Goal: Book appointment/travel/reservation

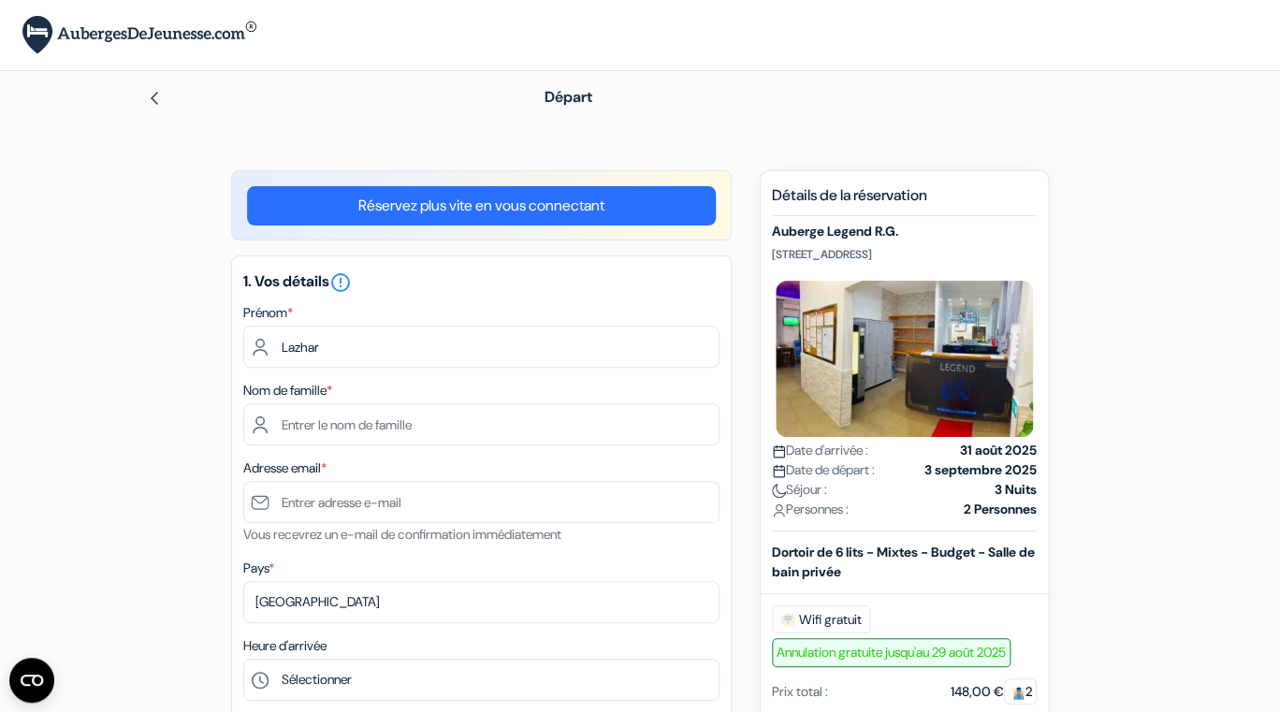
type input "Lazhar"
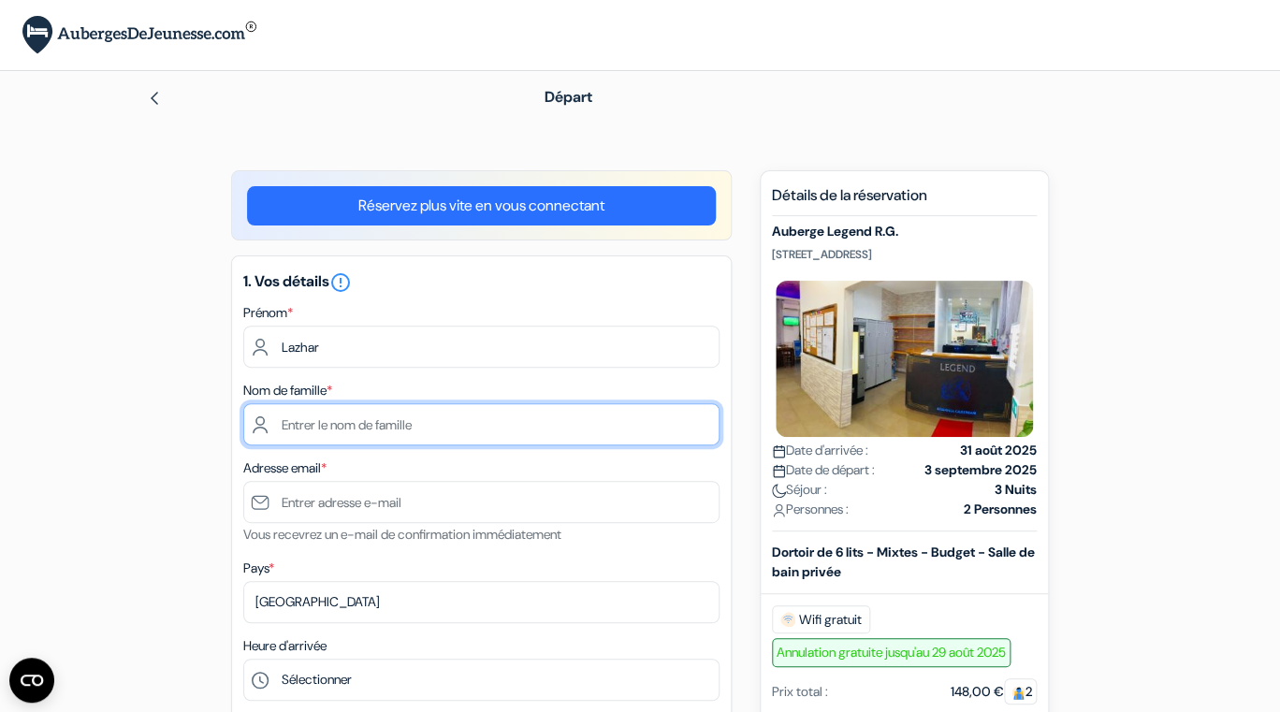
click at [301, 424] on input "text" at bounding box center [481, 424] width 476 height 42
type input "marzin"
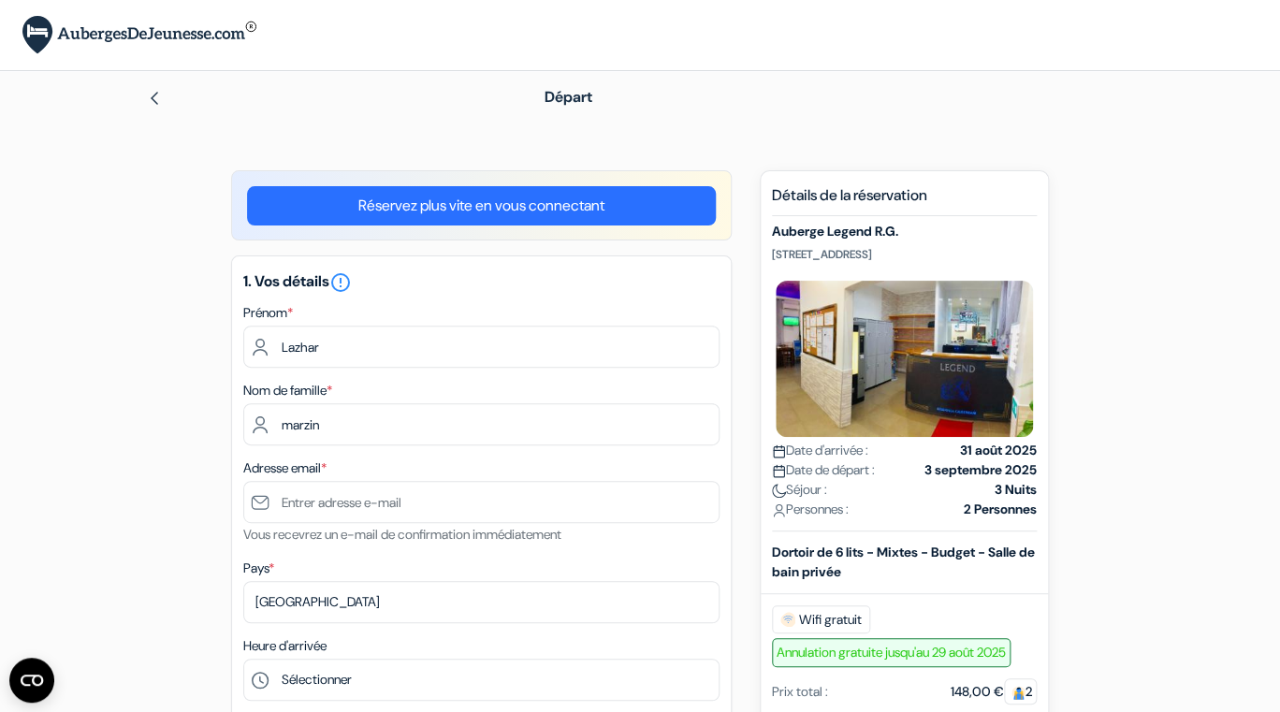
type input "0682224978"
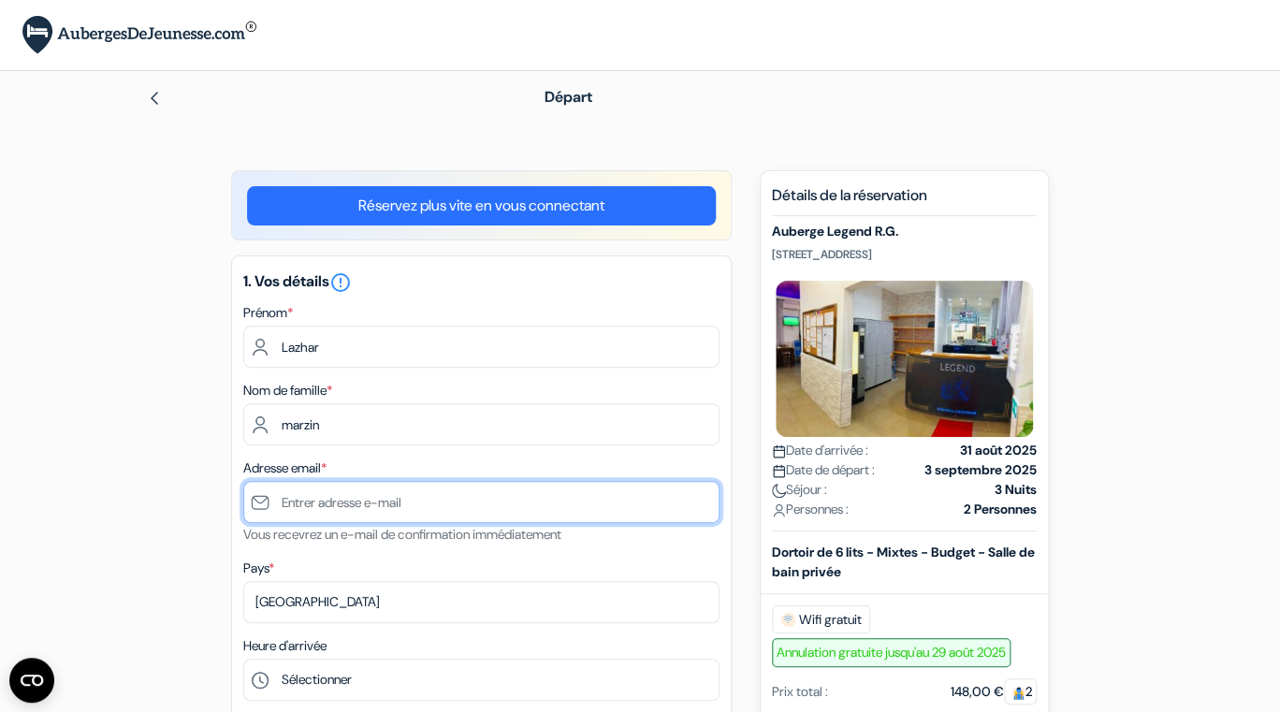
click at [314, 503] on input "text" at bounding box center [481, 502] width 476 height 42
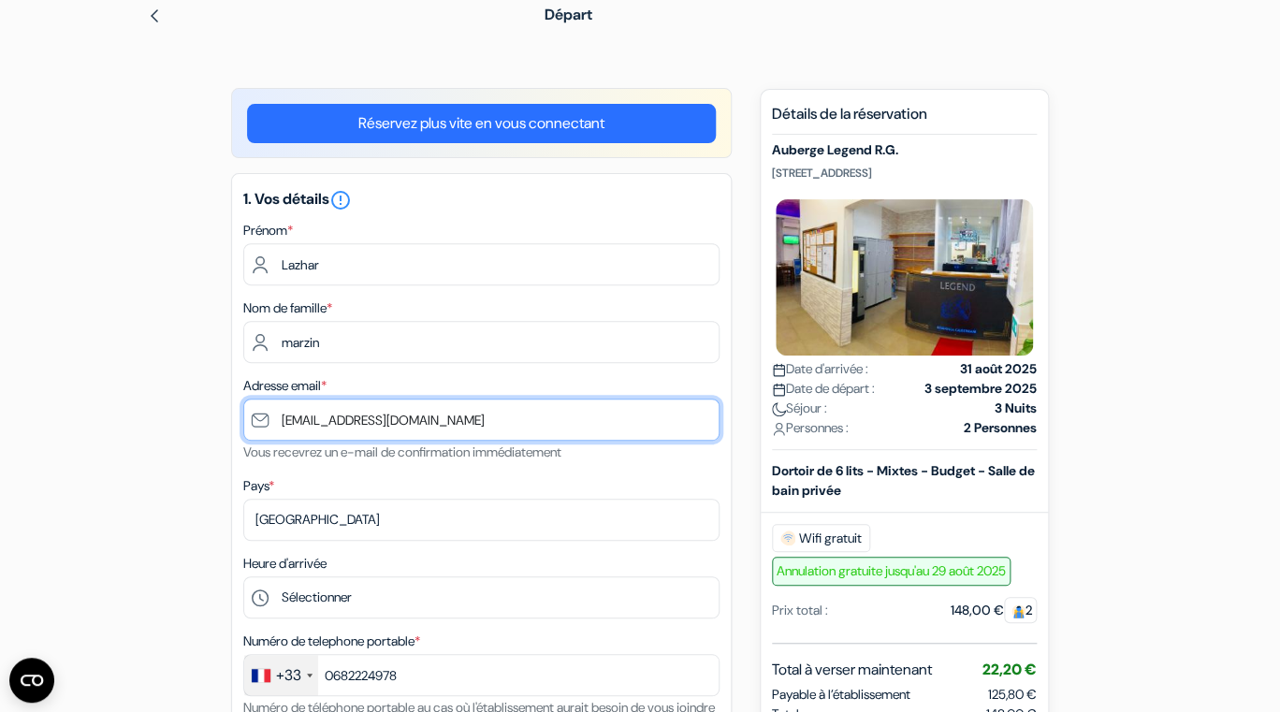
scroll to position [109, 0]
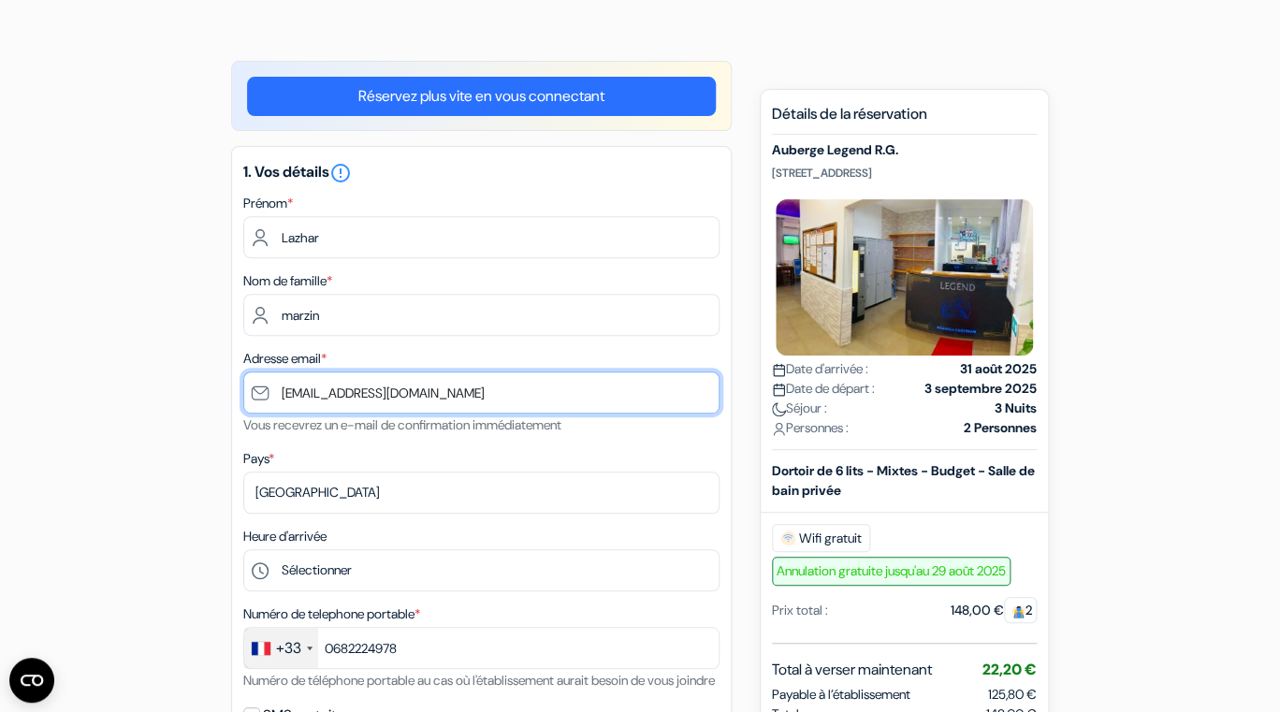
type input "[EMAIL_ADDRESS][DOMAIN_NAME]"
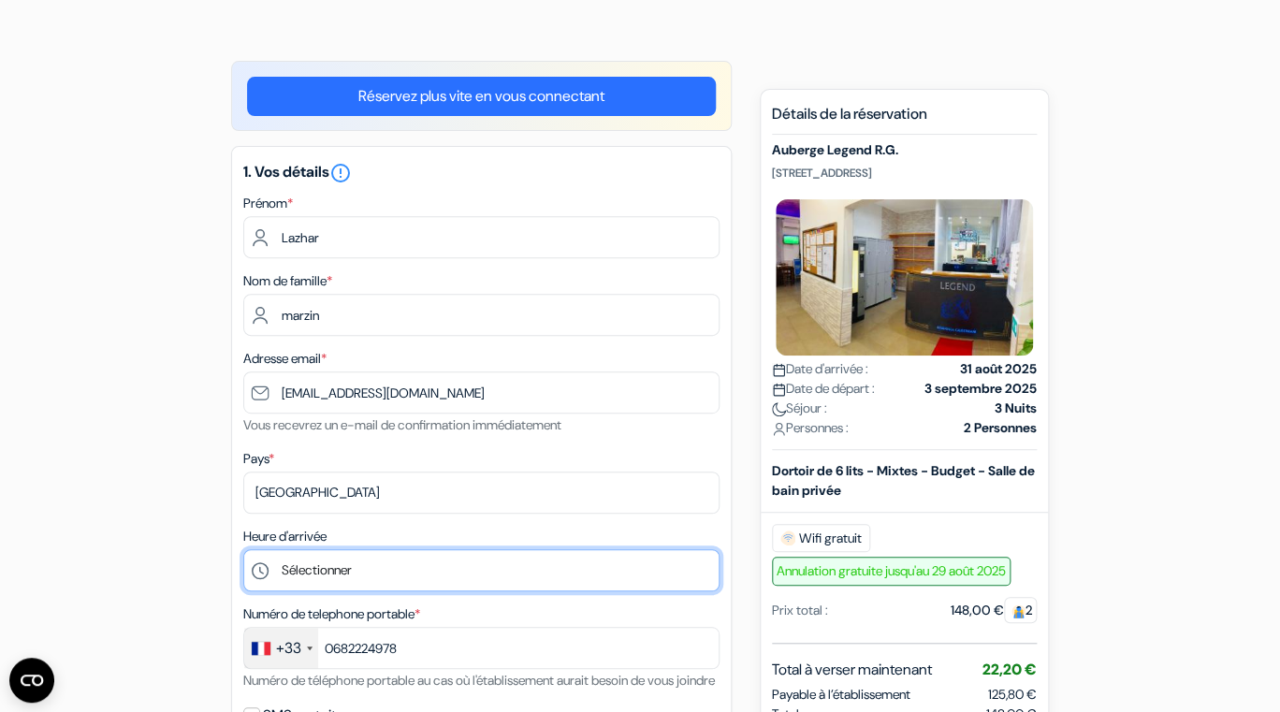
click at [243, 549] on select "Sélectionner 1:00 2:00 3:00 4:00 5:00 6:00 7:00 8:00 9:00 10:00 11:00 12:00 13:…" at bounding box center [481, 570] width 476 height 42
select select "17"
click option "17:00" at bounding box center [0, 0] width 0 height 0
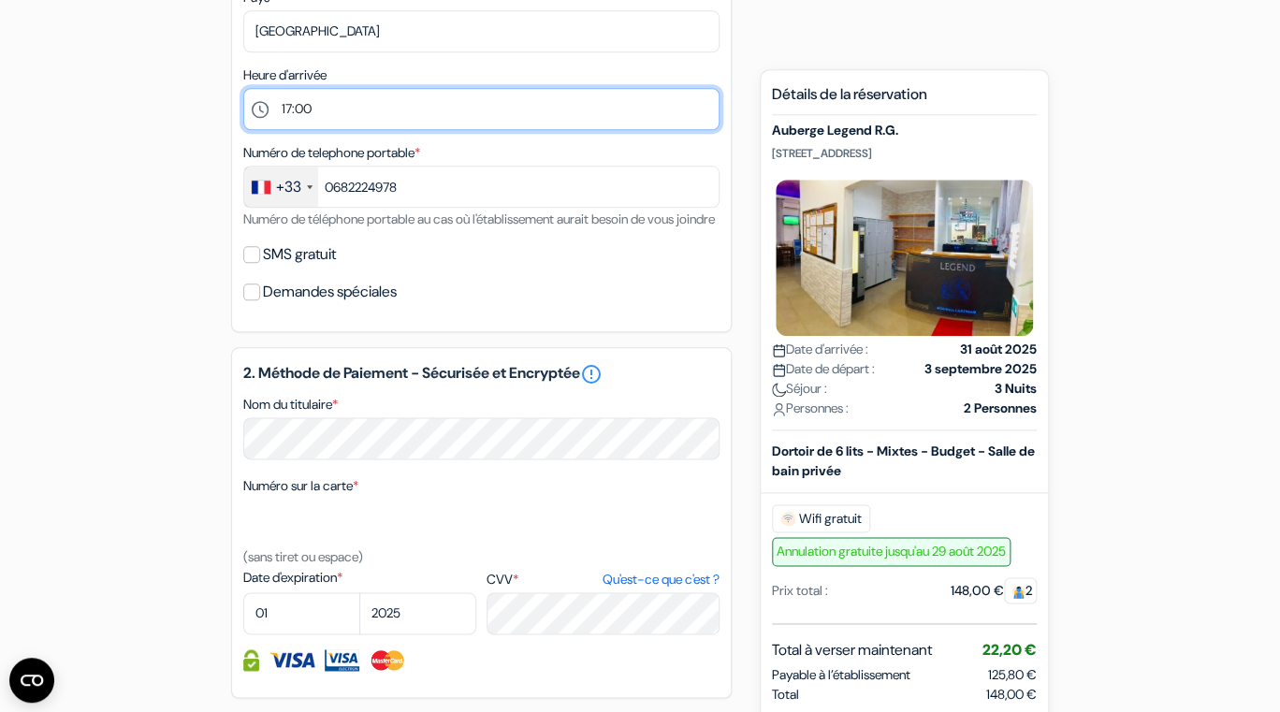
scroll to position [582, 0]
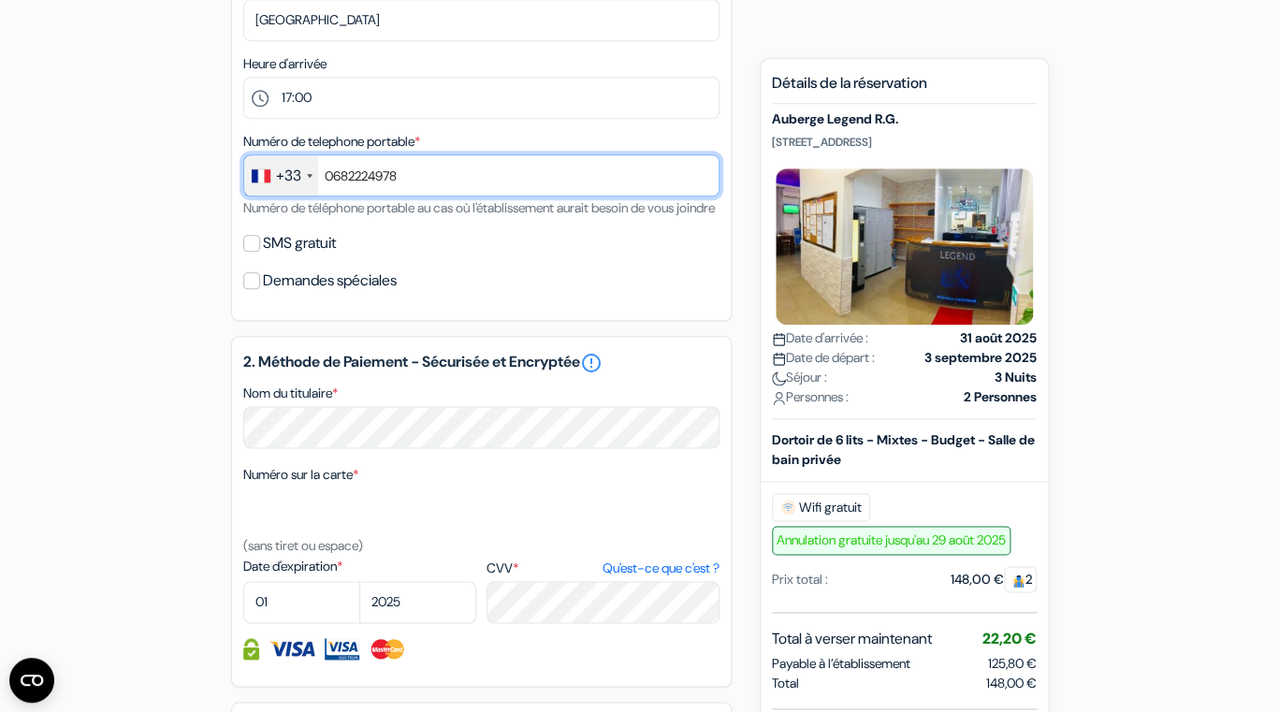
drag, startPoint x: 419, startPoint y: 195, endPoint x: 378, endPoint y: 195, distance: 41.2
click at [378, 195] on input "0682224978" at bounding box center [481, 175] width 476 height 42
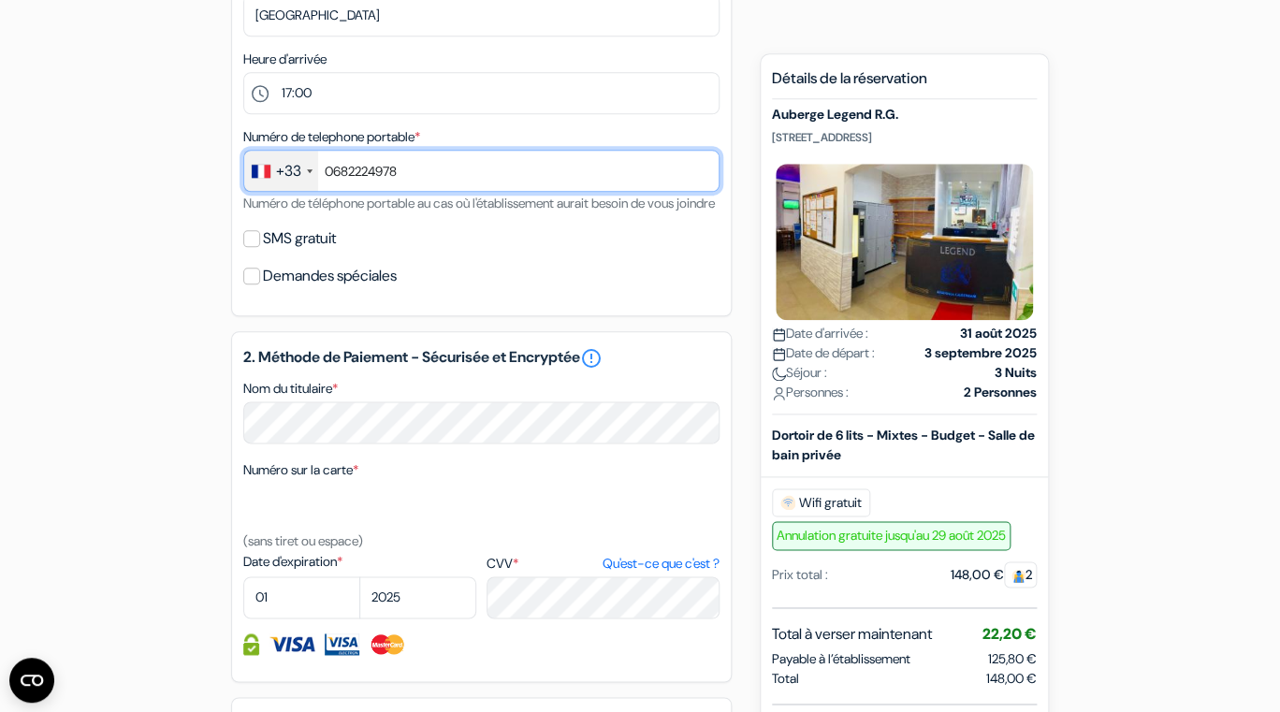
drag, startPoint x: 416, startPoint y: 182, endPoint x: 328, endPoint y: 164, distance: 90.8
click at [328, 164] on input "0682224978" at bounding box center [481, 171] width 476 height 42
type input "0749416256"
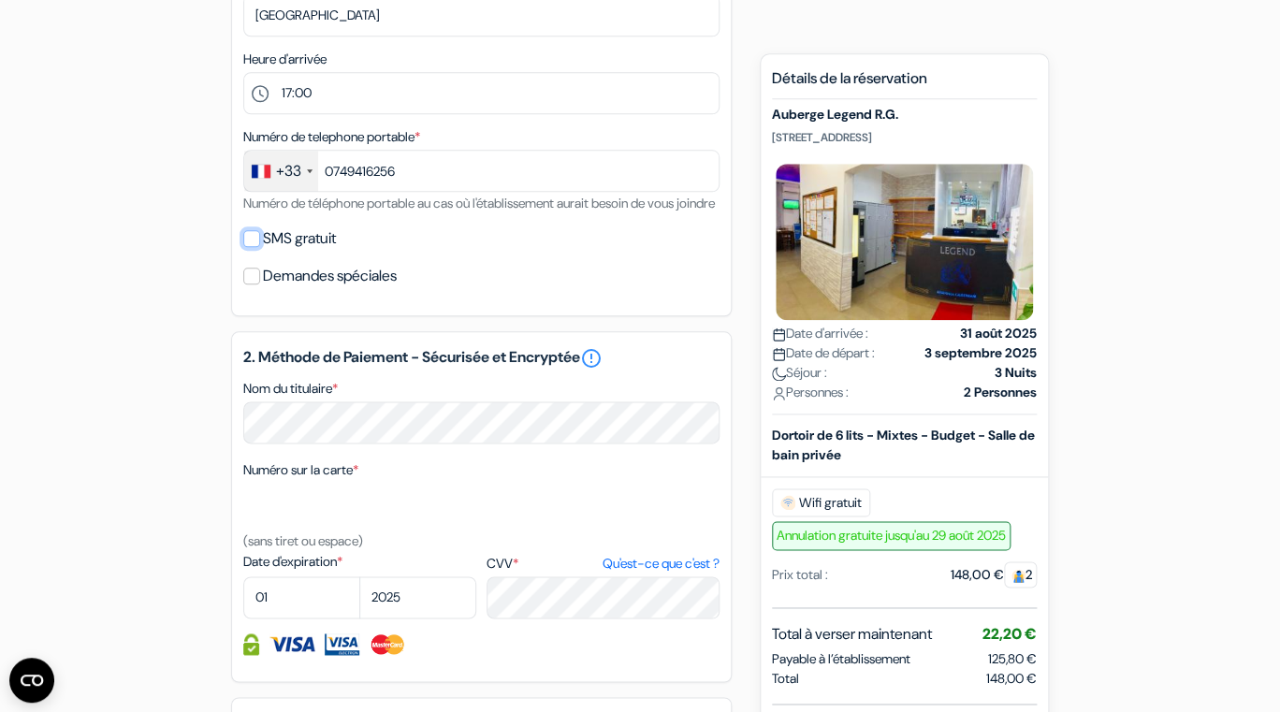
click at [255, 247] on input "SMS gratuit" at bounding box center [251, 238] width 17 height 17
checkbox input "true"
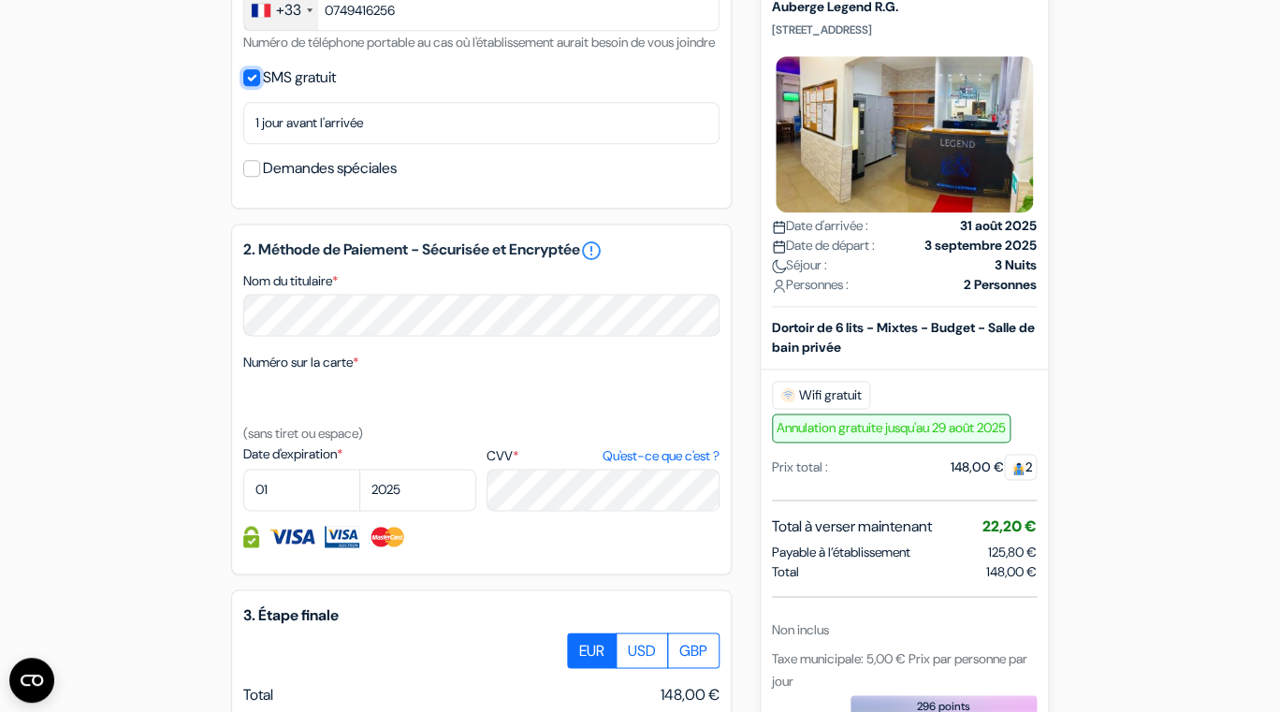
scroll to position [752, 0]
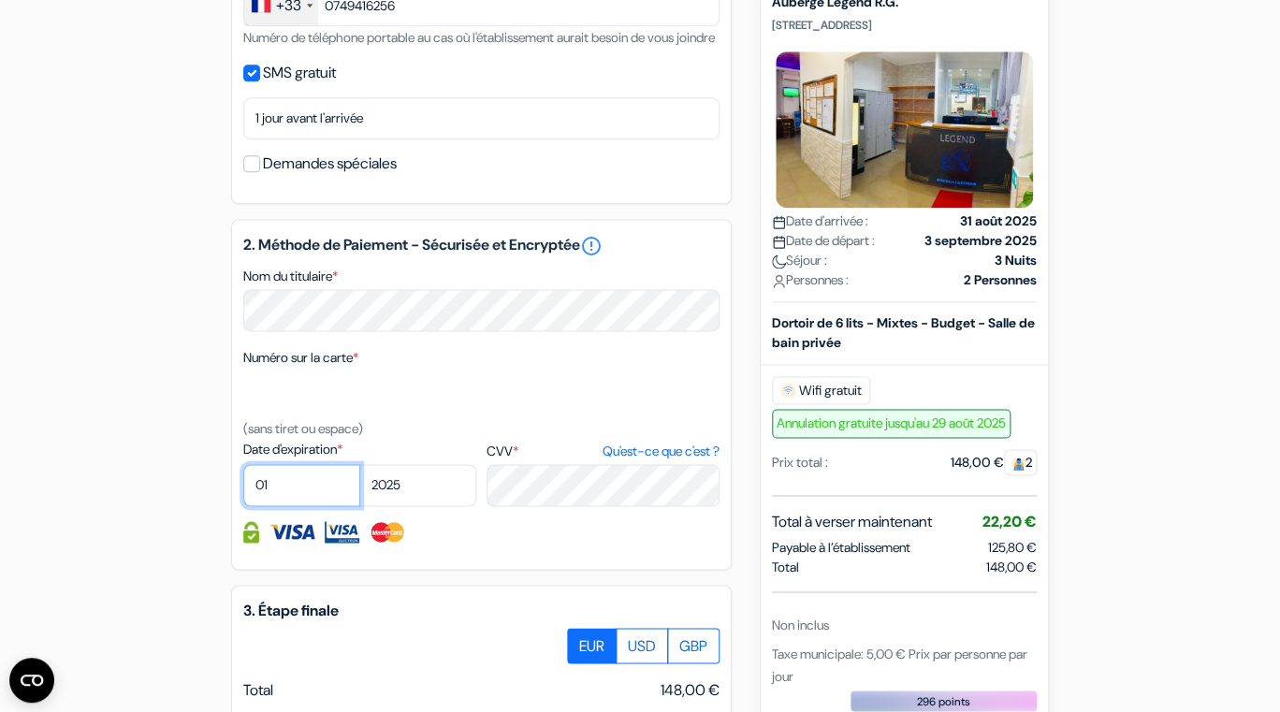
click at [243, 464] on select "01 02 03 04 05 06 07 08 09 10 11 12" at bounding box center [301, 485] width 117 height 42
select select "06"
click option "06" at bounding box center [0, 0] width 0 height 0
click at [359, 464] on select "2025 2026 2027 2028 2029 2030 2031 2032 2033 2034 2035 2036 2037 2038 2039 2040…" at bounding box center [417, 485] width 117 height 42
select select "2028"
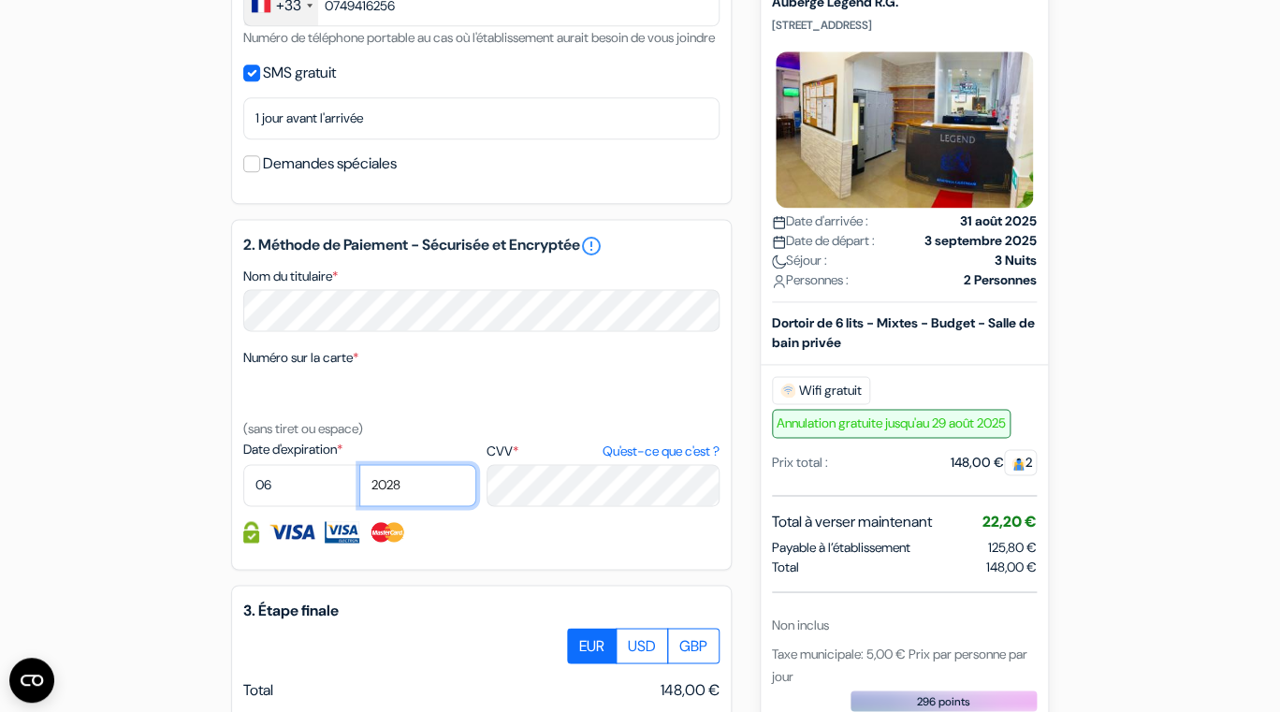
click option "2028" at bounding box center [0, 0] width 0 height 0
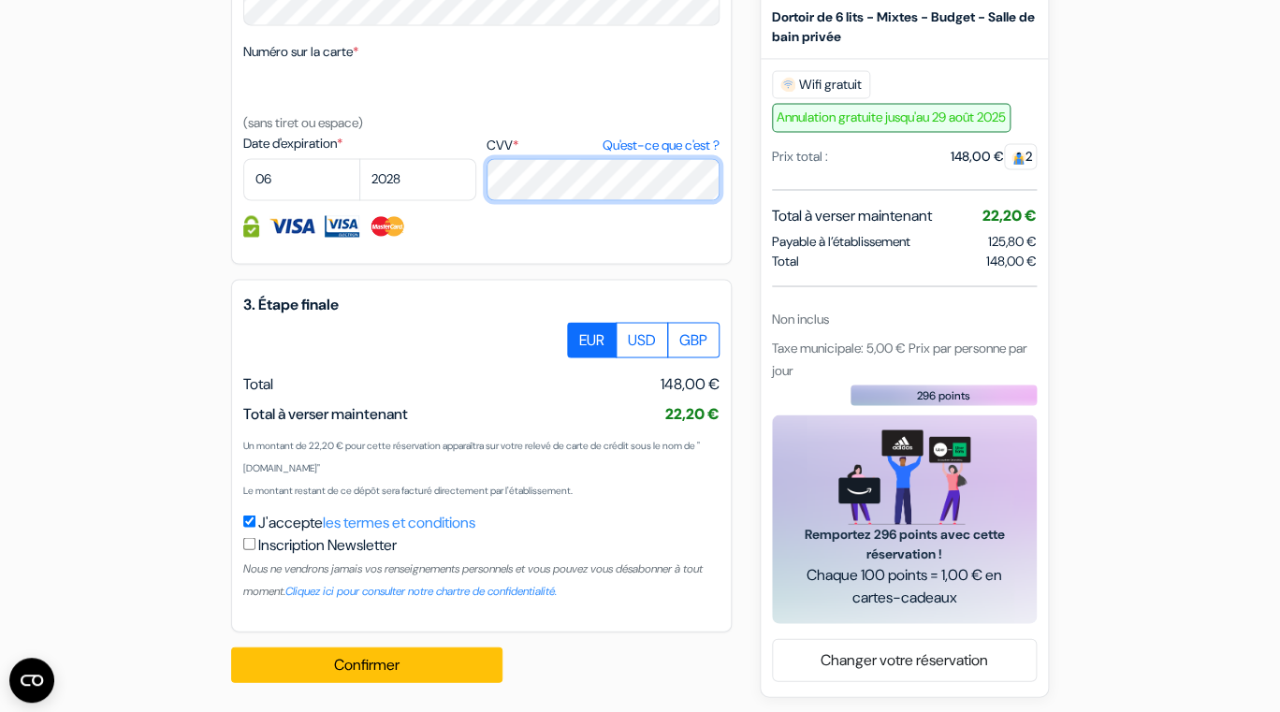
scroll to position [1086, 0]
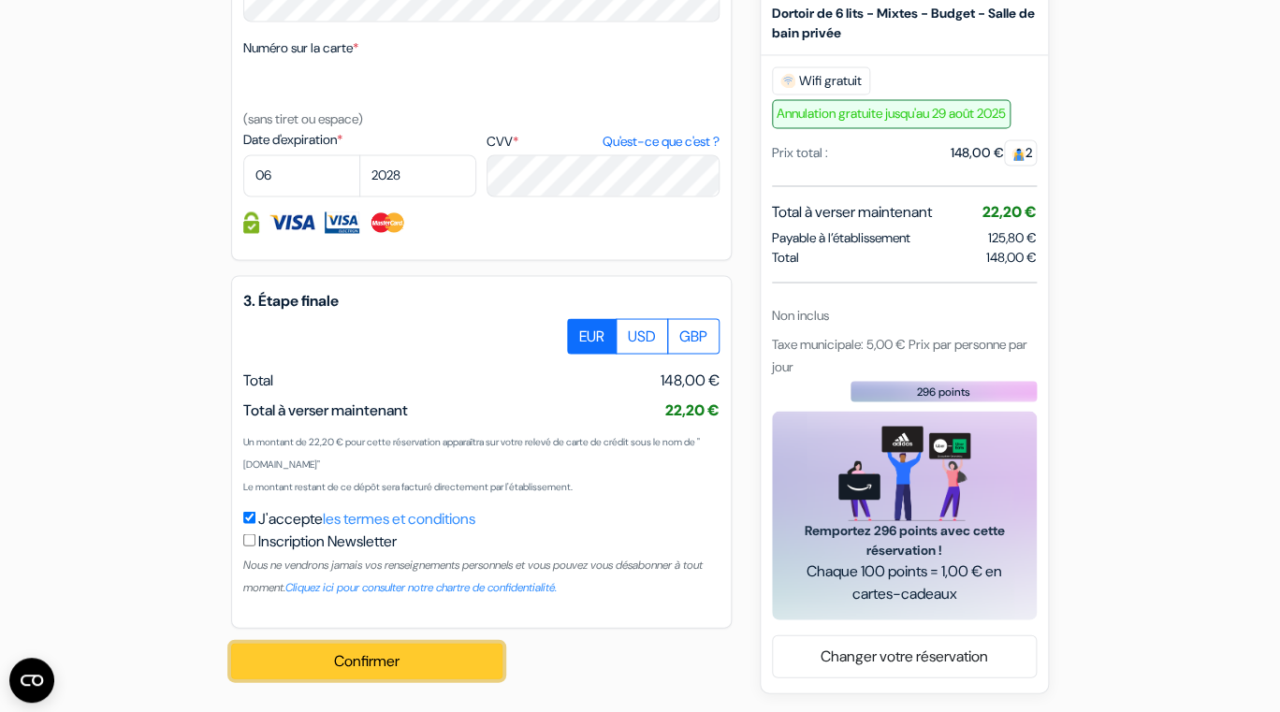
click at [390, 657] on button "Confirmer Loading..." at bounding box center [366, 661] width 271 height 36
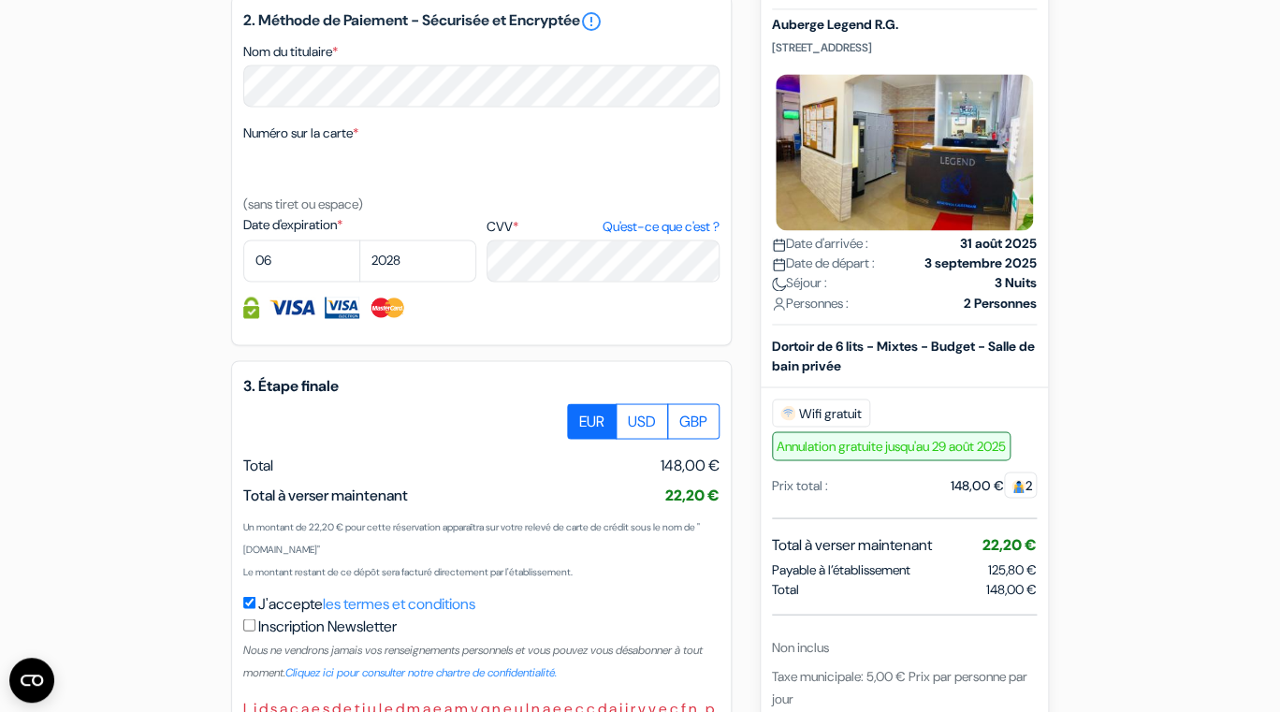
scroll to position [1001, 0]
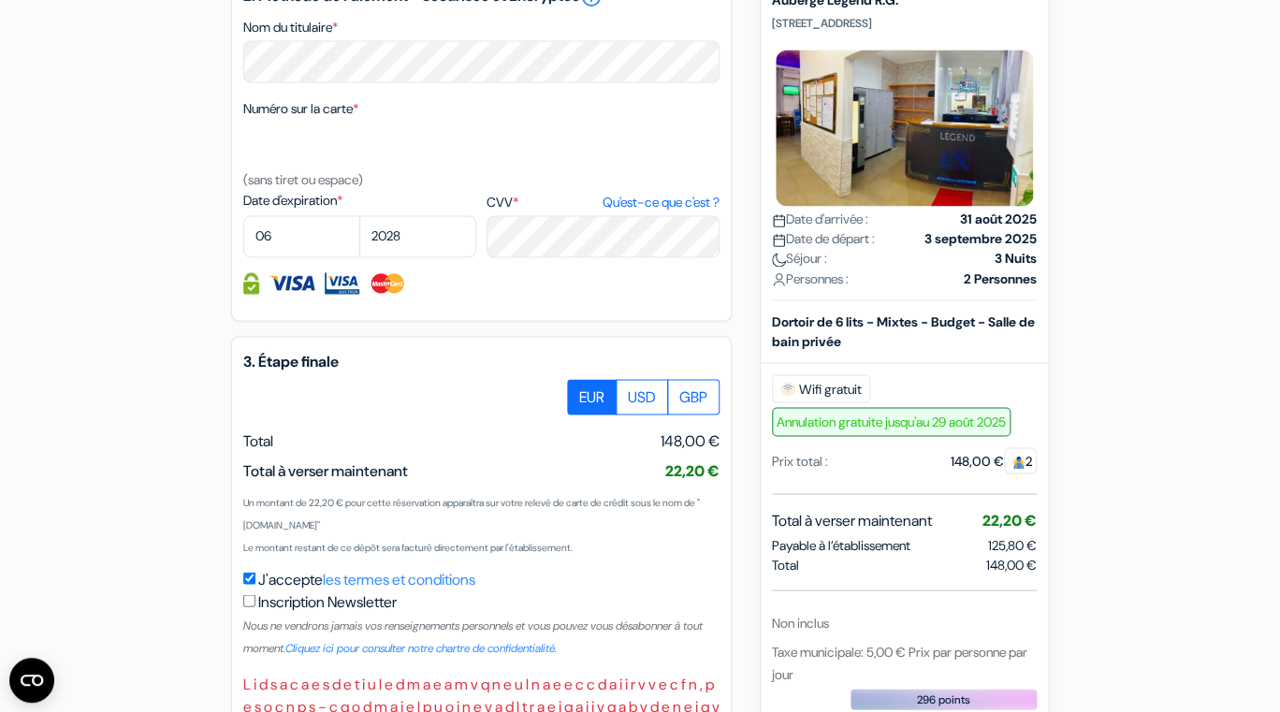
click at [589, 415] on label "EUR" at bounding box center [592, 397] width 50 height 36
click at [580, 391] on input "EUR" at bounding box center [574, 385] width 12 height 12
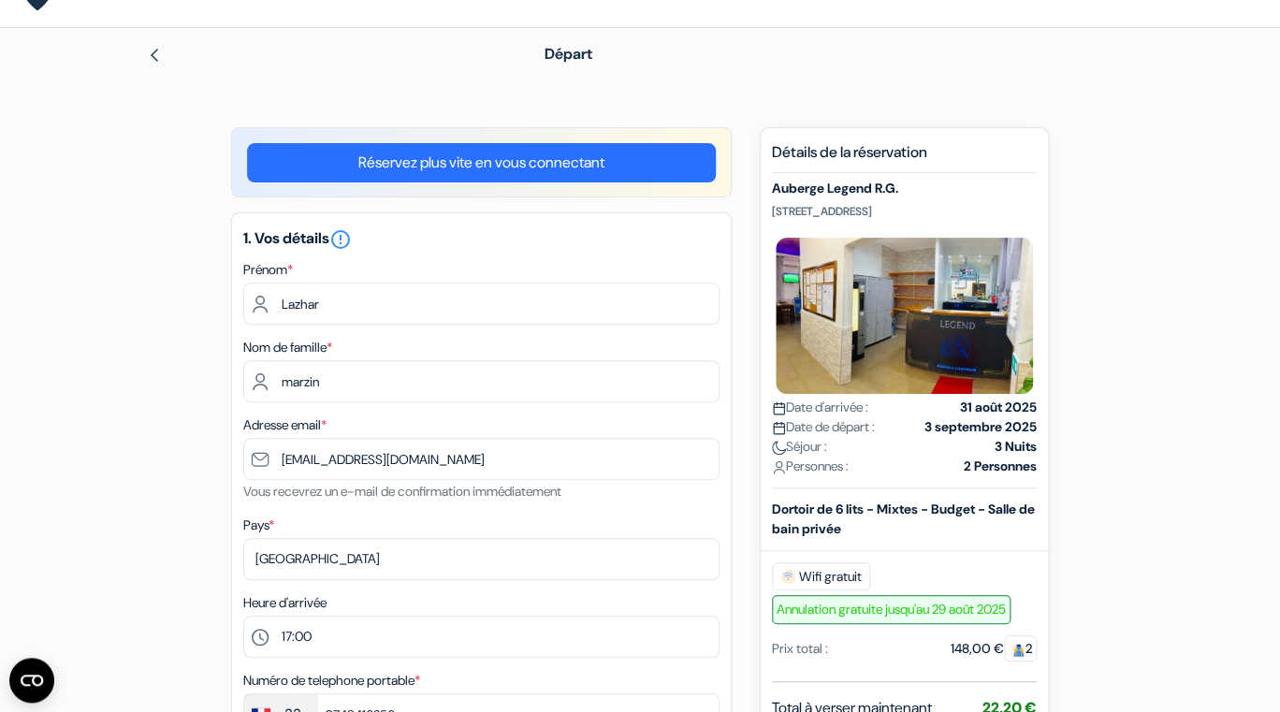
scroll to position [0, 0]
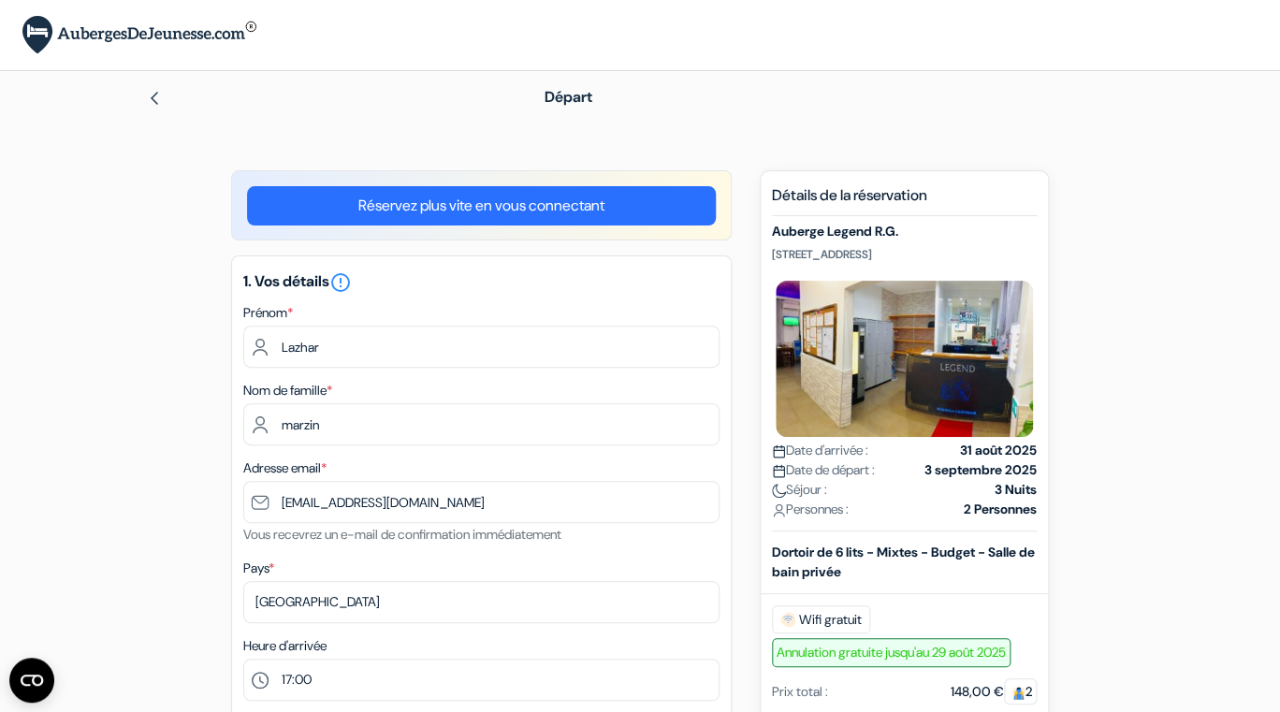
drag, startPoint x: 913, startPoint y: 258, endPoint x: 773, endPoint y: 235, distance: 142.3
click at [773, 235] on div "Auberge Legend R.G. [STREET_ADDRESS] Date d'arrivée : [DATE] Date de départ : […" at bounding box center [904, 378] width 265 height 308
copy div "Auberge Legend R.G. [STREET_ADDRESS]"
